Goal: Task Accomplishment & Management: Manage account settings

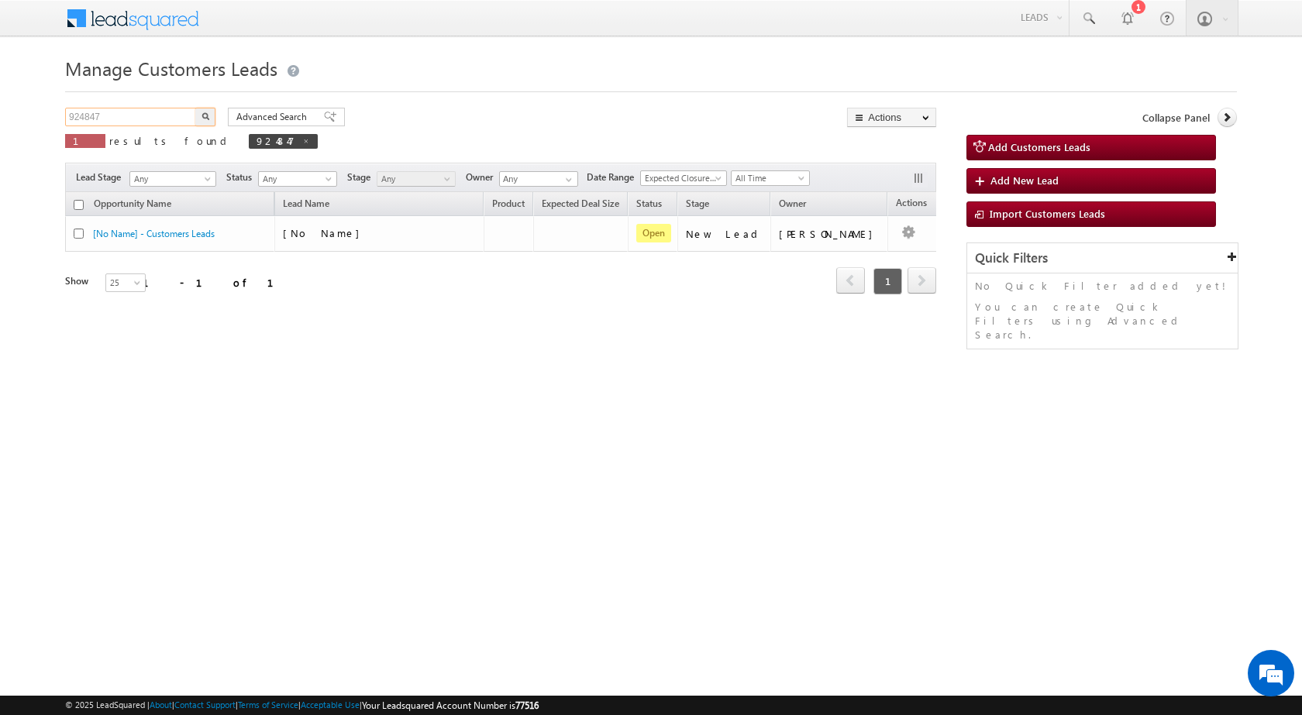
click at [81, 118] on input "924847" at bounding box center [131, 117] width 132 height 19
paste input "33518"
type input "933518"
click at [195, 108] on button "button" at bounding box center [205, 117] width 20 height 19
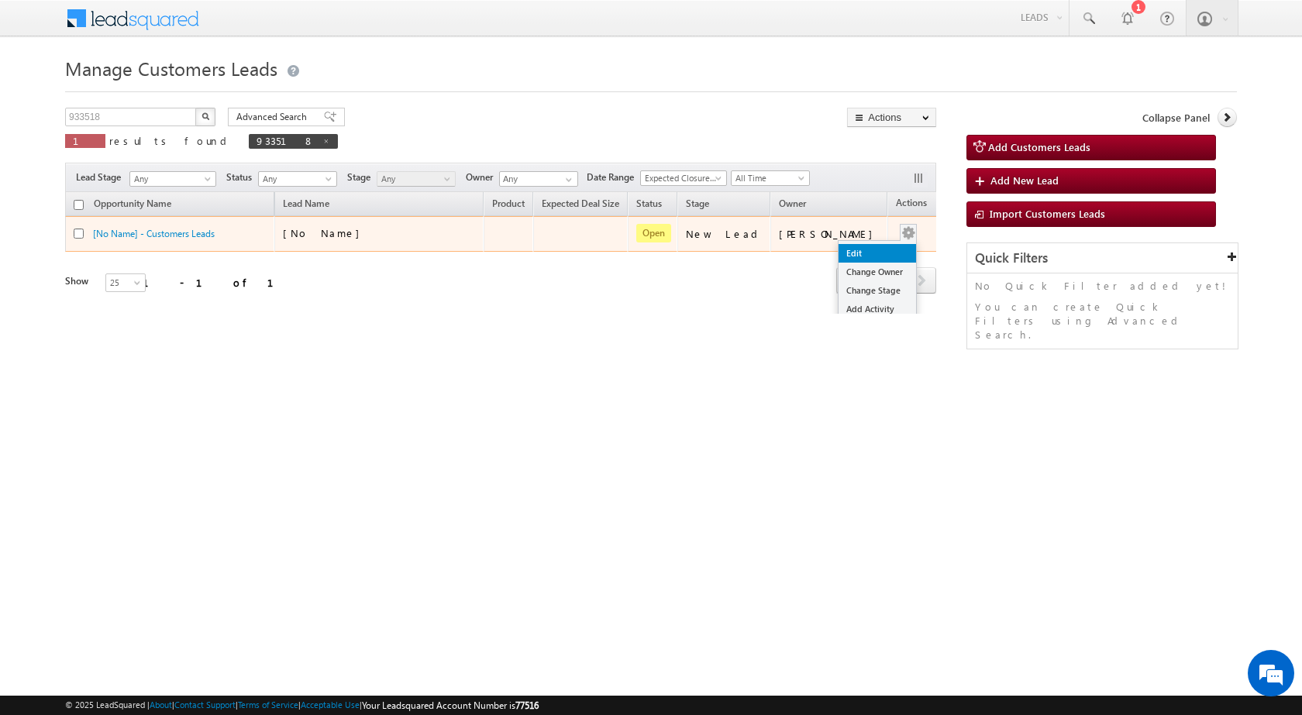
click at [855, 249] on link "Edit" at bounding box center [876, 253] width 77 height 19
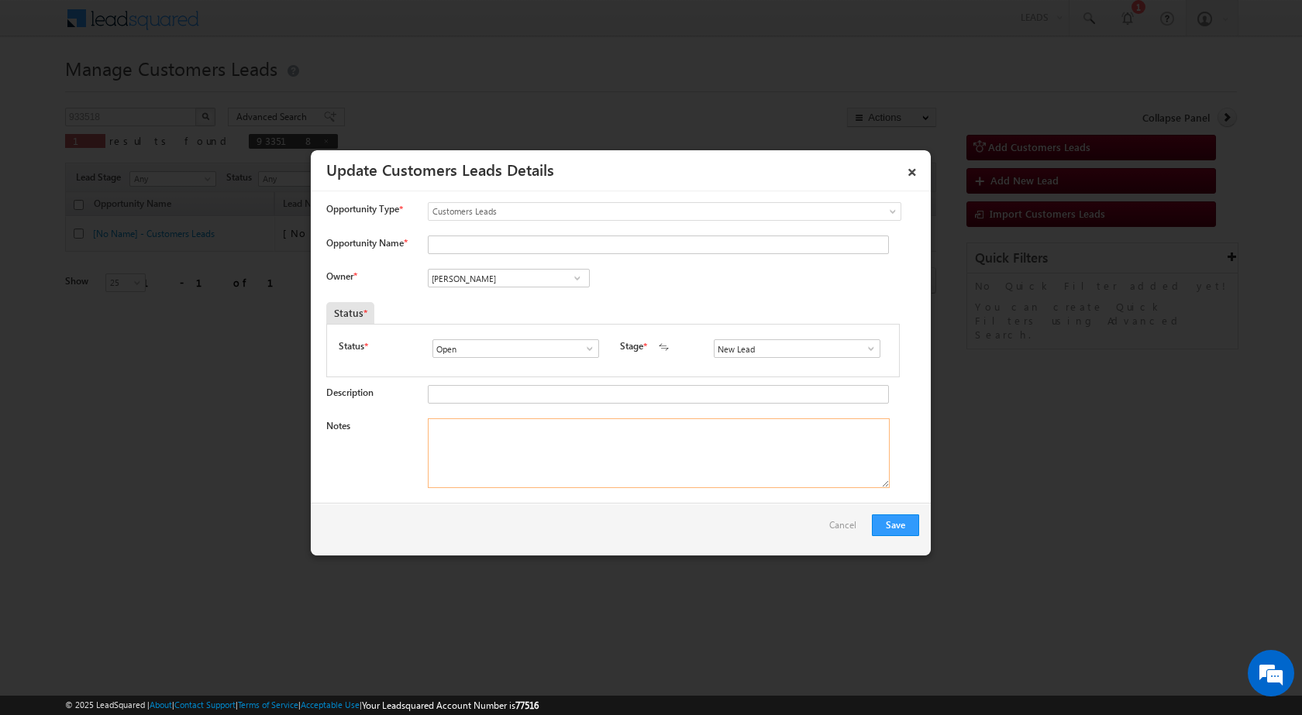
click at [601, 445] on textarea "Notes" at bounding box center [659, 453] width 462 height 70
paste textarea "933518 / PRASHANT / 9839590234 / RENOVATION / OWNER - FATHER / 273201 TO GORAKH…"
type textarea "933518 / PRASHANT / 9839590234 / RENOVATION / OWNER - FATHER / 273201 TO GORAKH…"
click at [867, 351] on span at bounding box center [870, 348] width 15 height 12
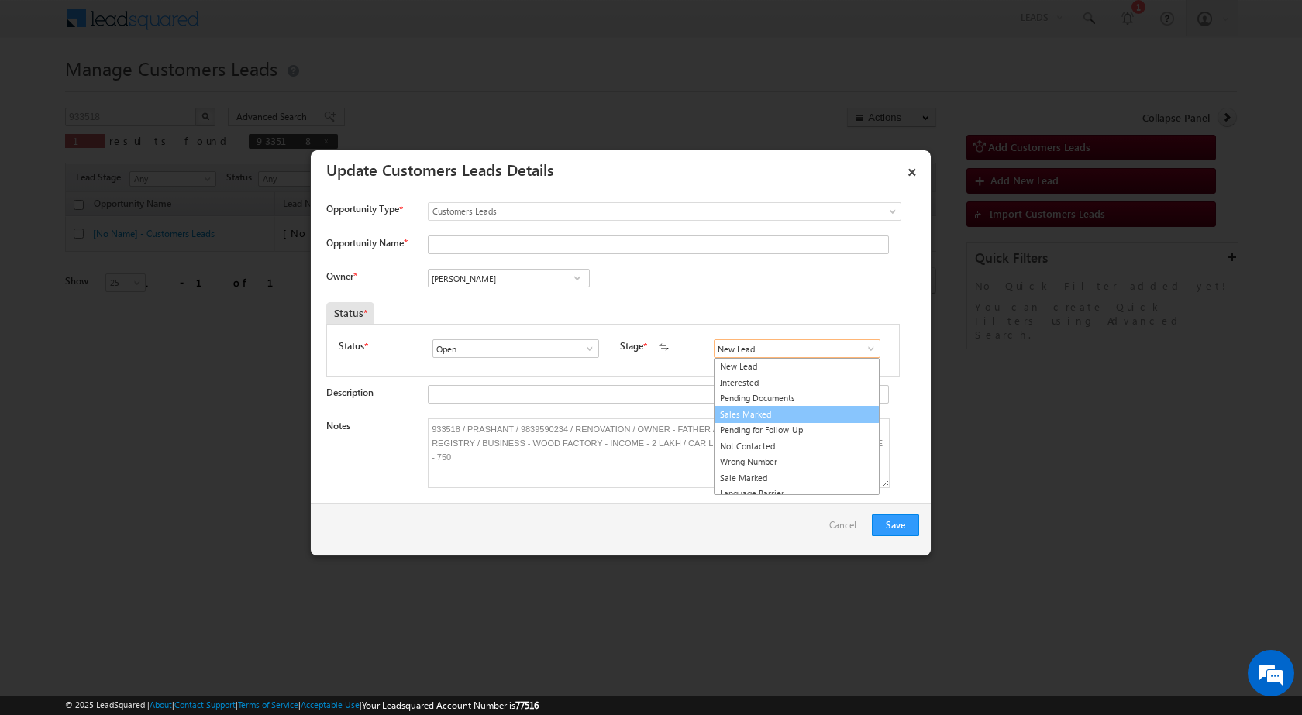
click at [789, 417] on link "Sales Marked" at bounding box center [797, 415] width 166 height 18
type input "Sales Marked"
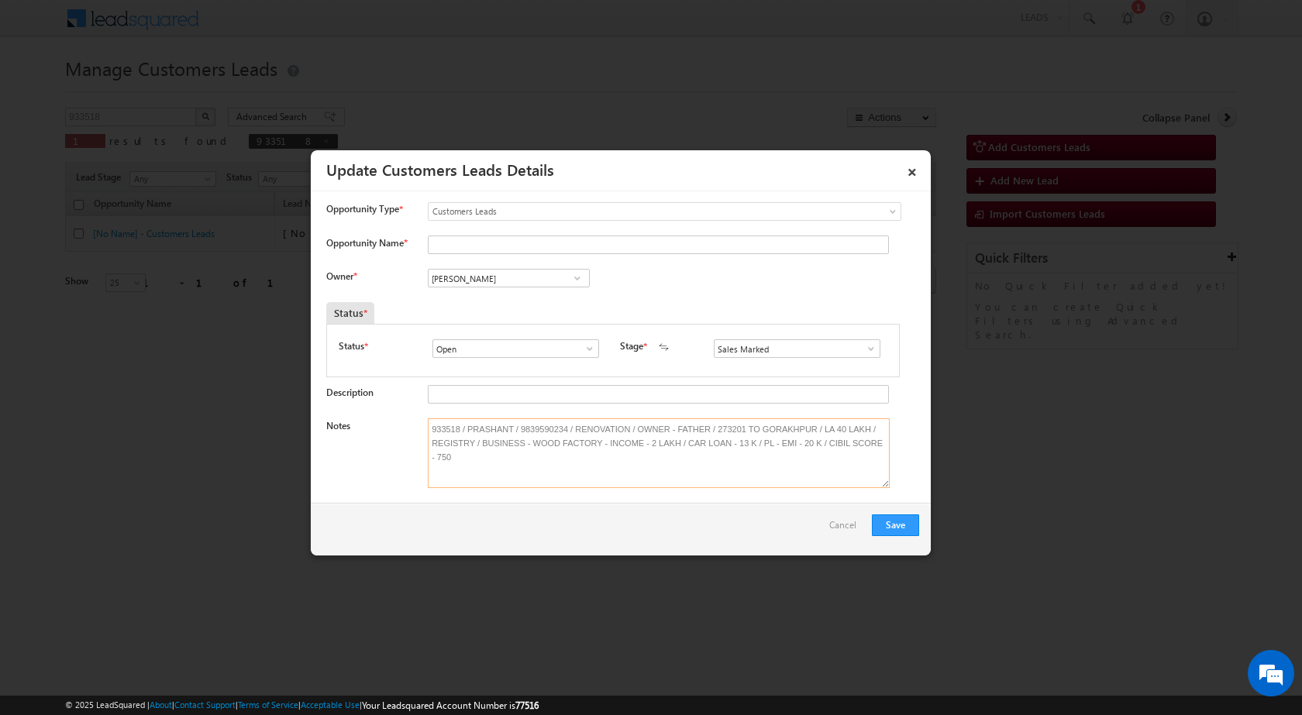
click at [488, 428] on textarea "933518 / PRASHANT / 9839590234 / RENOVATION / OWNER - FATHER / 273201 TO GORAKH…" at bounding box center [659, 453] width 462 height 70
click at [453, 249] on input "Opportunity Name *" at bounding box center [658, 245] width 461 height 19
paste input "PRASHANT"
type input "PRASHANT"
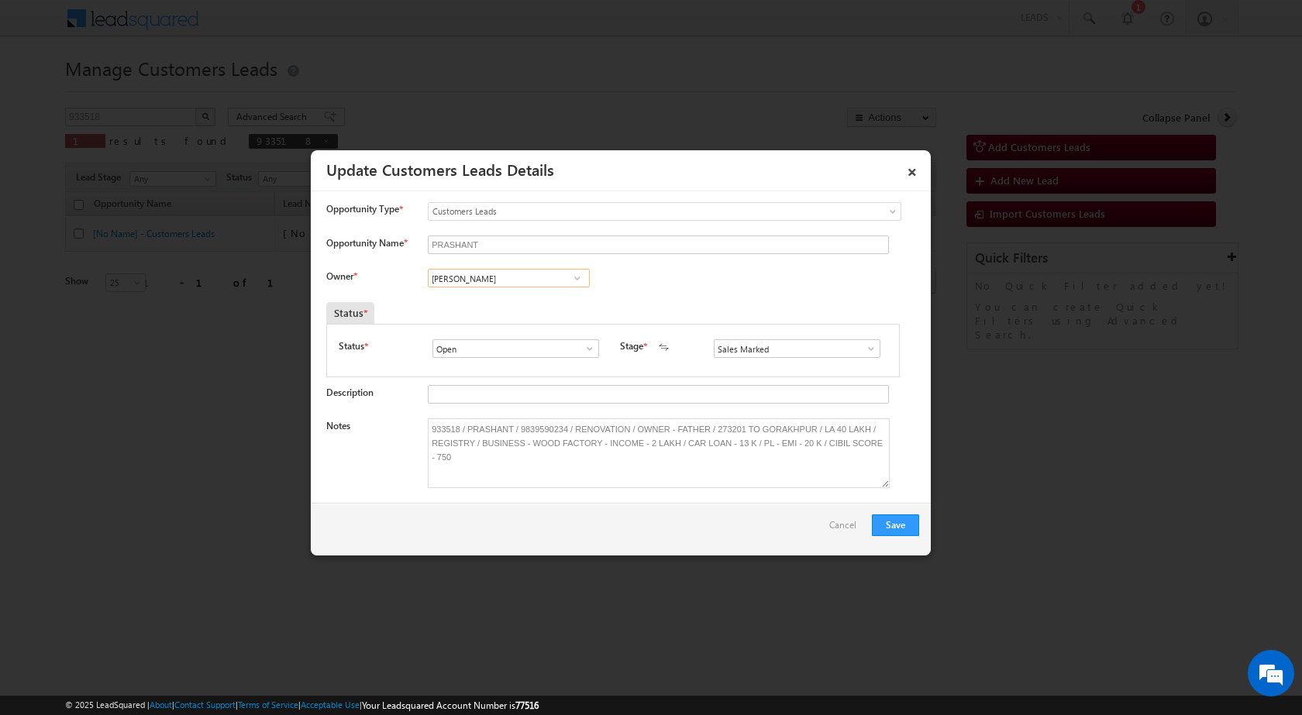
click at [511, 280] on input "[PERSON_NAME]" at bounding box center [509, 278] width 162 height 19
paste input "[PERSON_NAME][EMAIL_ADDRESS][DOMAIN_NAME]"
click at [538, 310] on span "[PERSON_NAME][EMAIL_ADDRESS][DOMAIN_NAME]" at bounding box center [503, 309] width 139 height 12
type input "[PERSON_NAME]"
click at [894, 530] on button "Save" at bounding box center [895, 525] width 47 height 22
